Goal: Check status: Check status

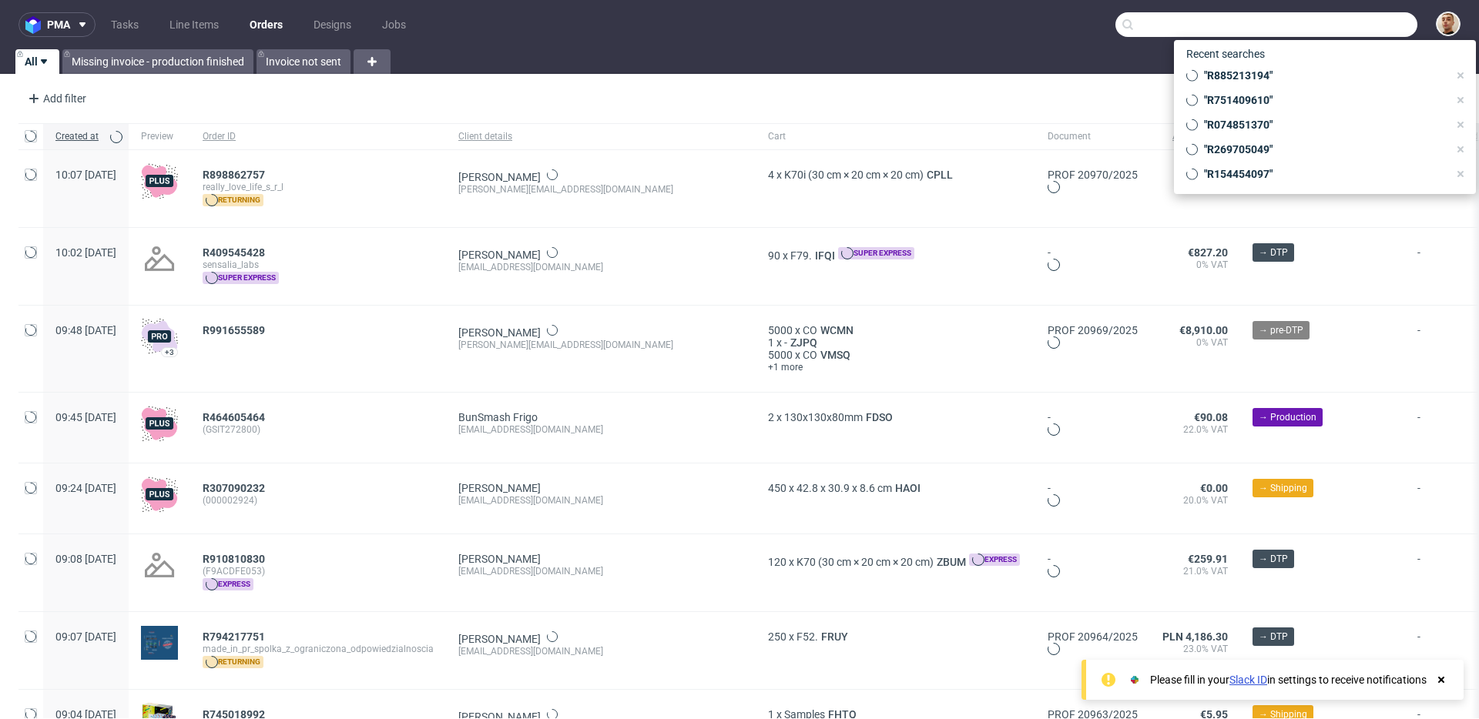
click at [1341, 20] on input "text" at bounding box center [1266, 24] width 302 height 25
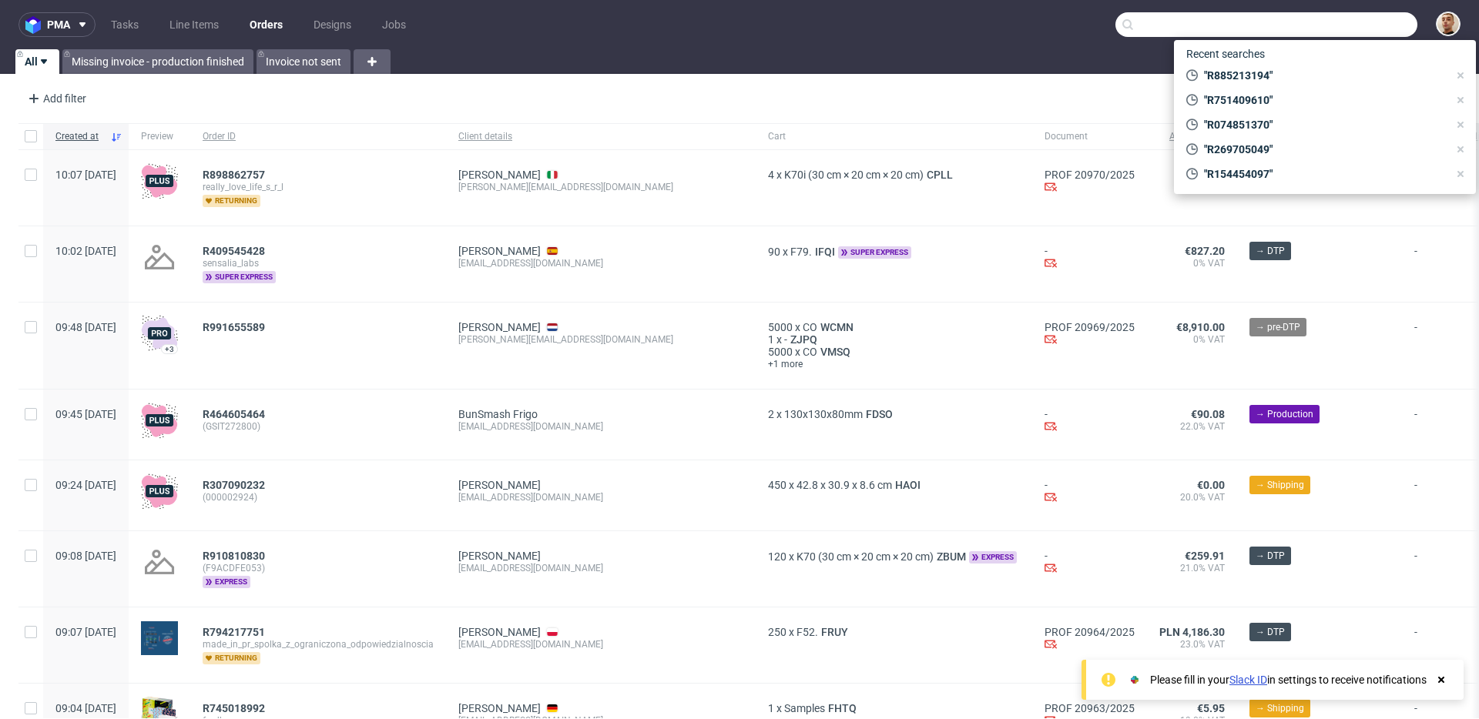
paste input "R677134683"
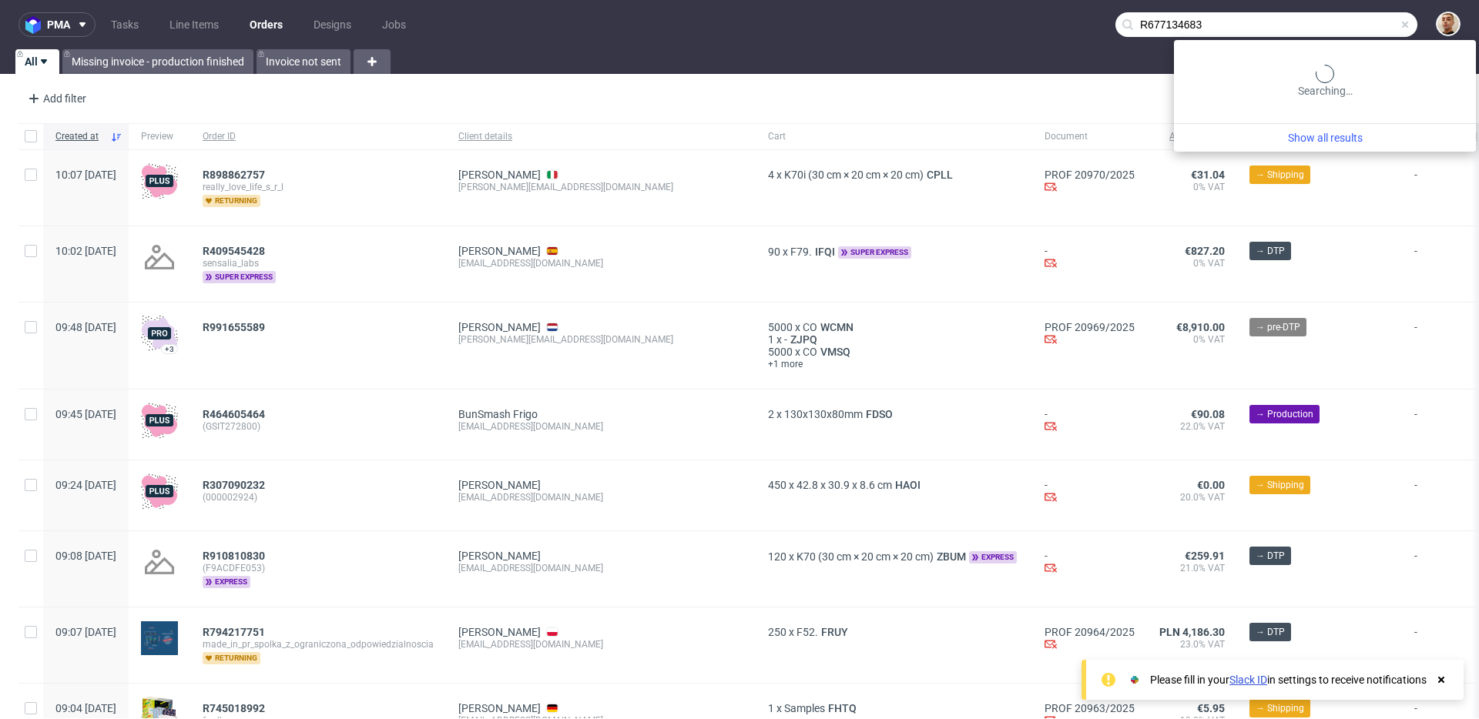
type input "R677134683"
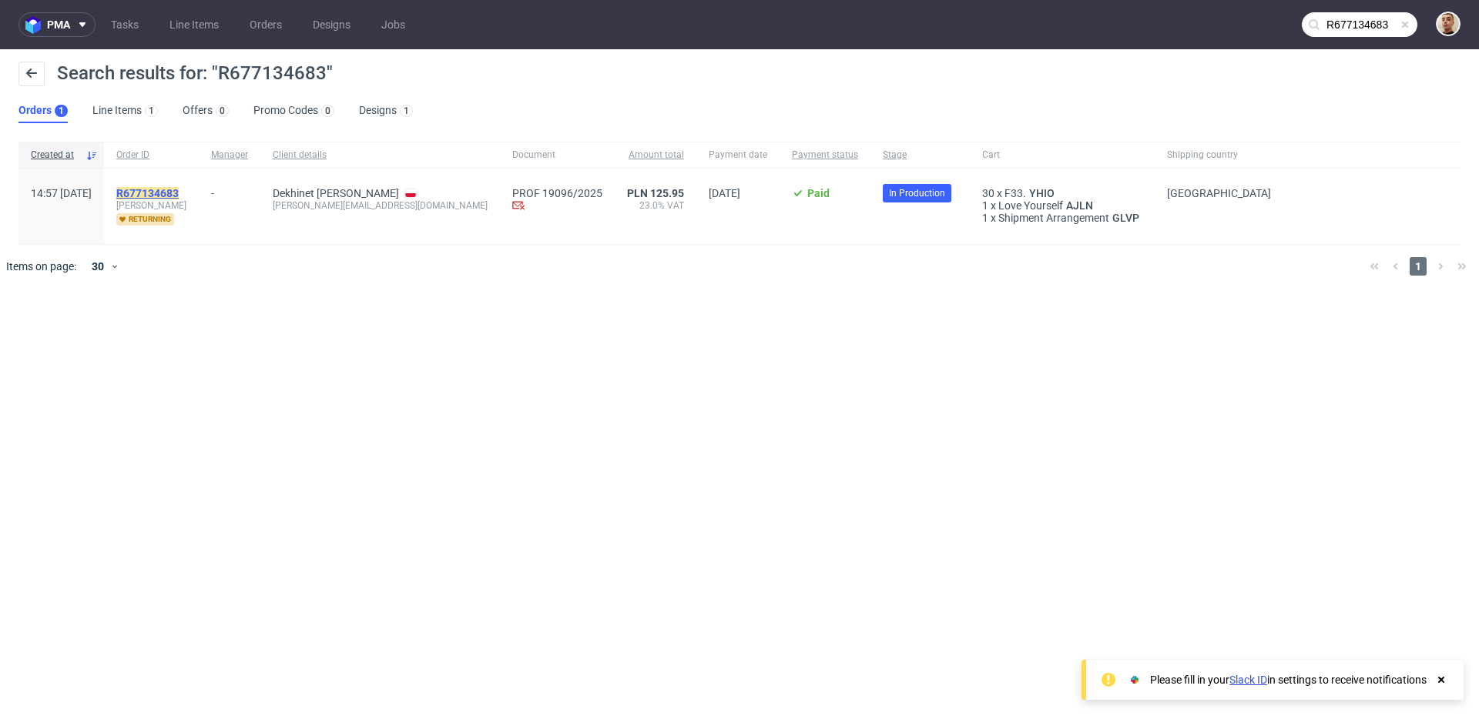
click at [179, 196] on mark "R677134683" at bounding box center [147, 193] width 62 height 12
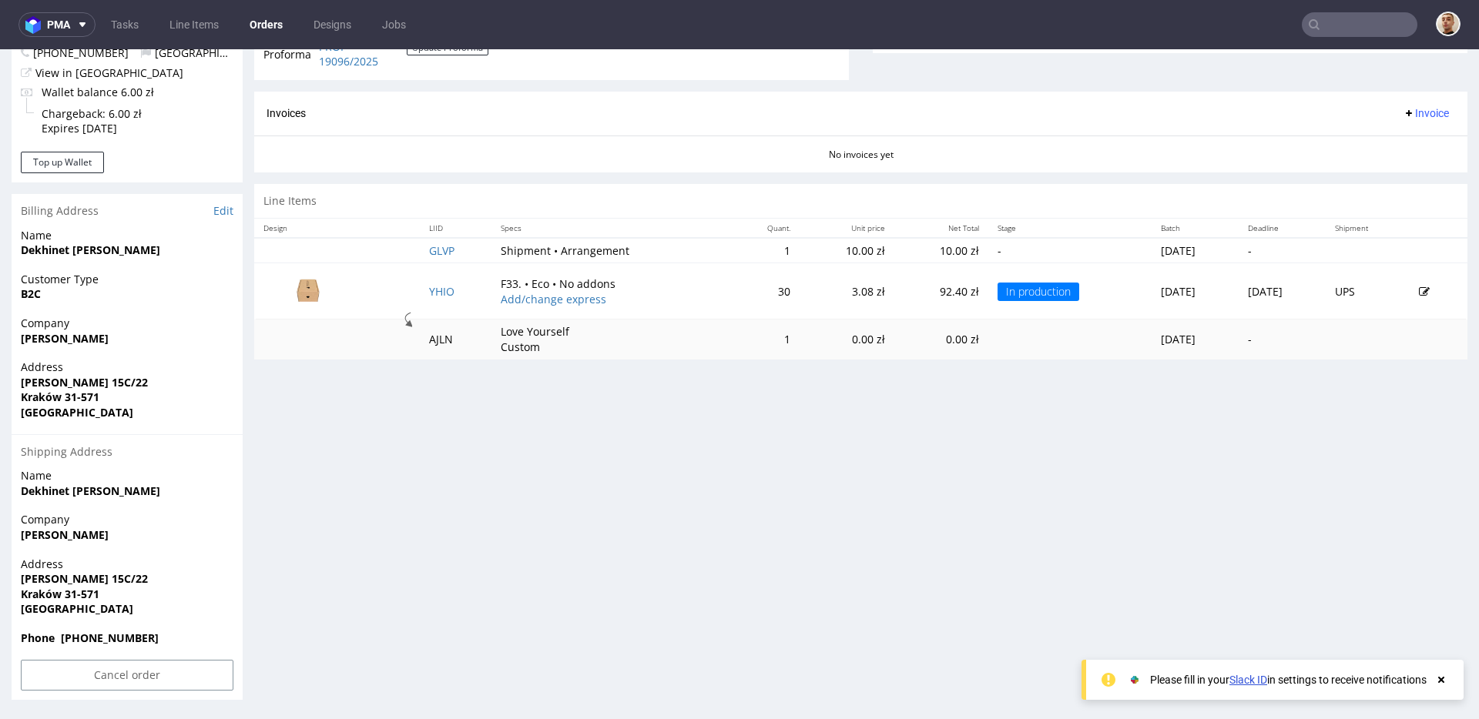
scroll to position [4, 0]
